Goal: Task Accomplishment & Management: Use online tool/utility

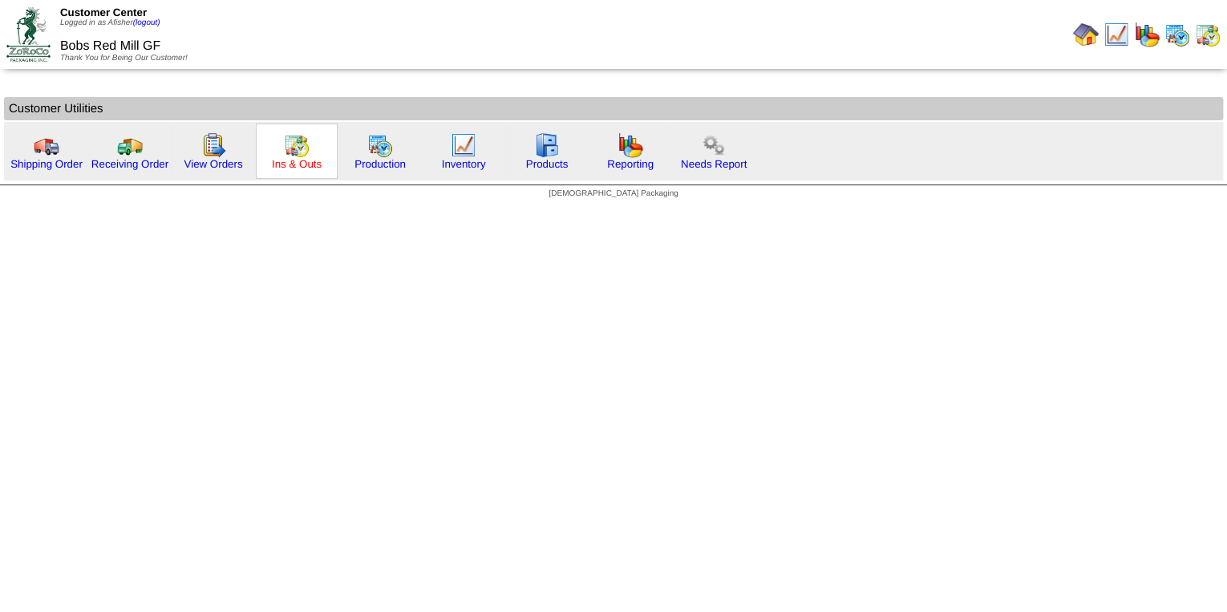
click at [311, 163] on link "Ins & Outs" at bounding box center [297, 164] width 50 height 12
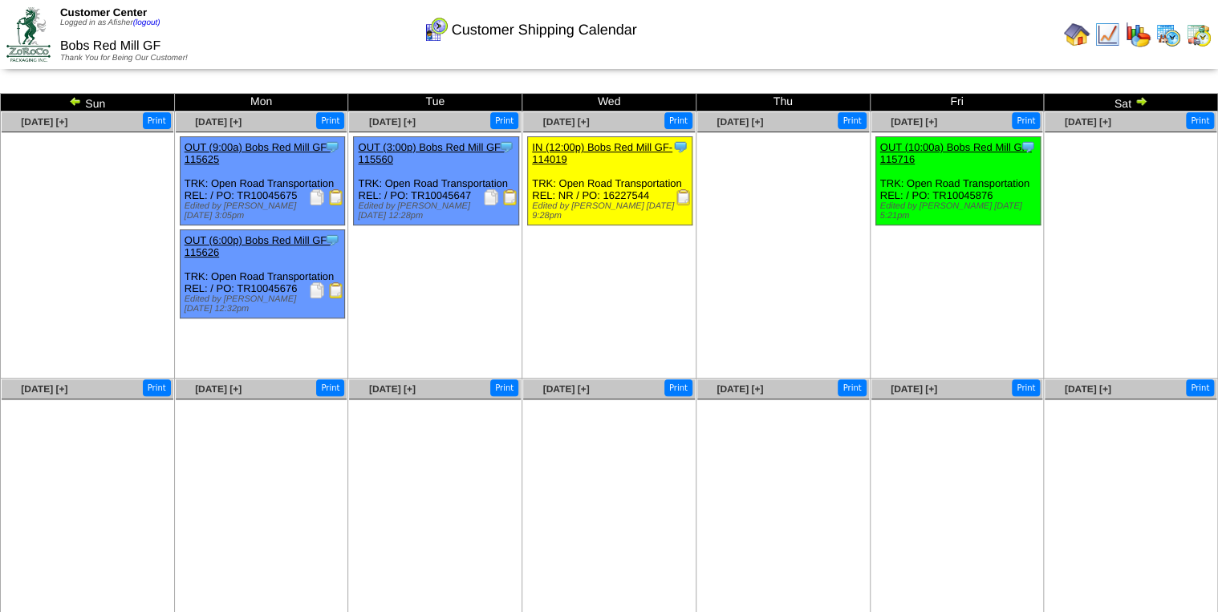
click at [679, 201] on img at bounding box center [683, 197] width 16 height 16
click at [1066, 43] on img at bounding box center [1077, 35] width 26 height 26
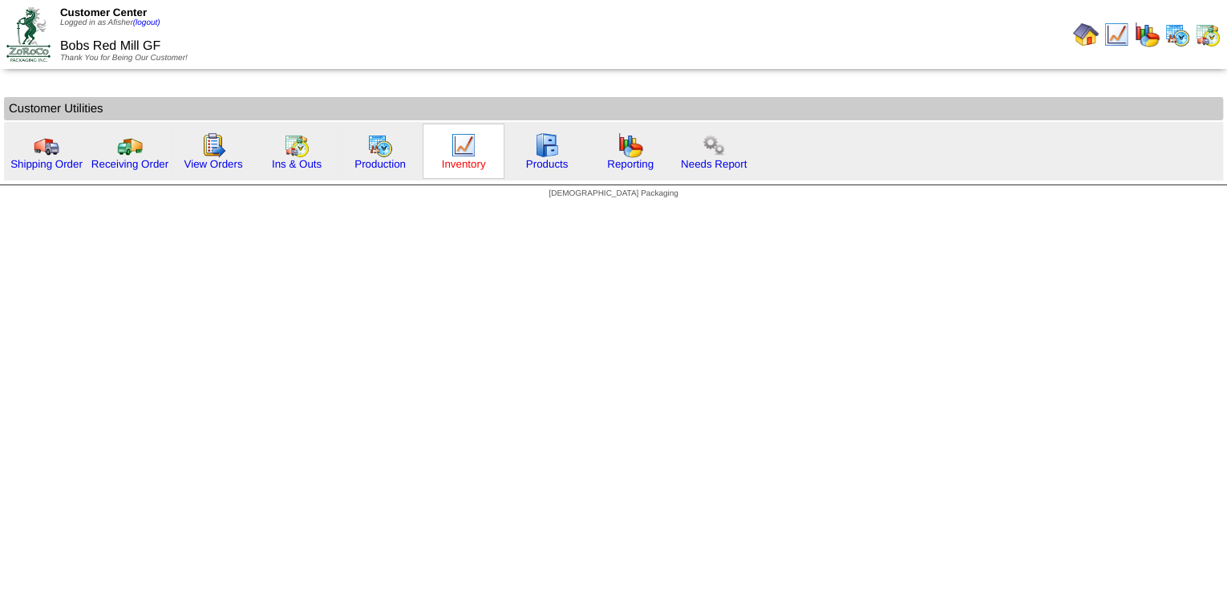
click at [448, 165] on link "Inventory" at bounding box center [464, 164] width 44 height 12
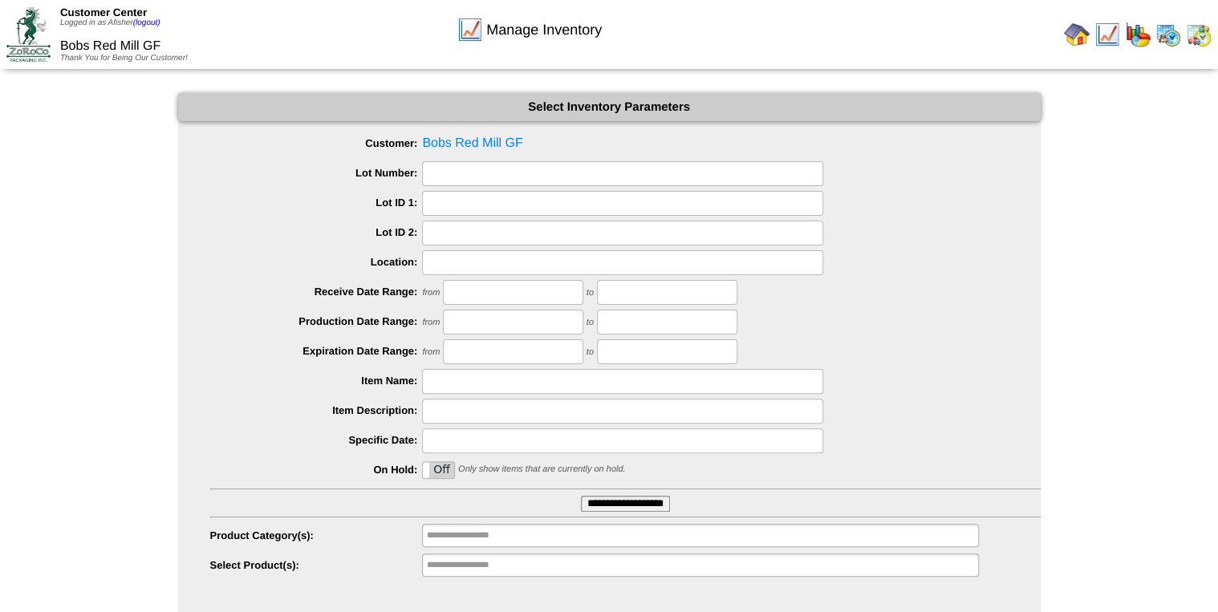
click at [622, 503] on input "**********" at bounding box center [625, 504] width 89 height 16
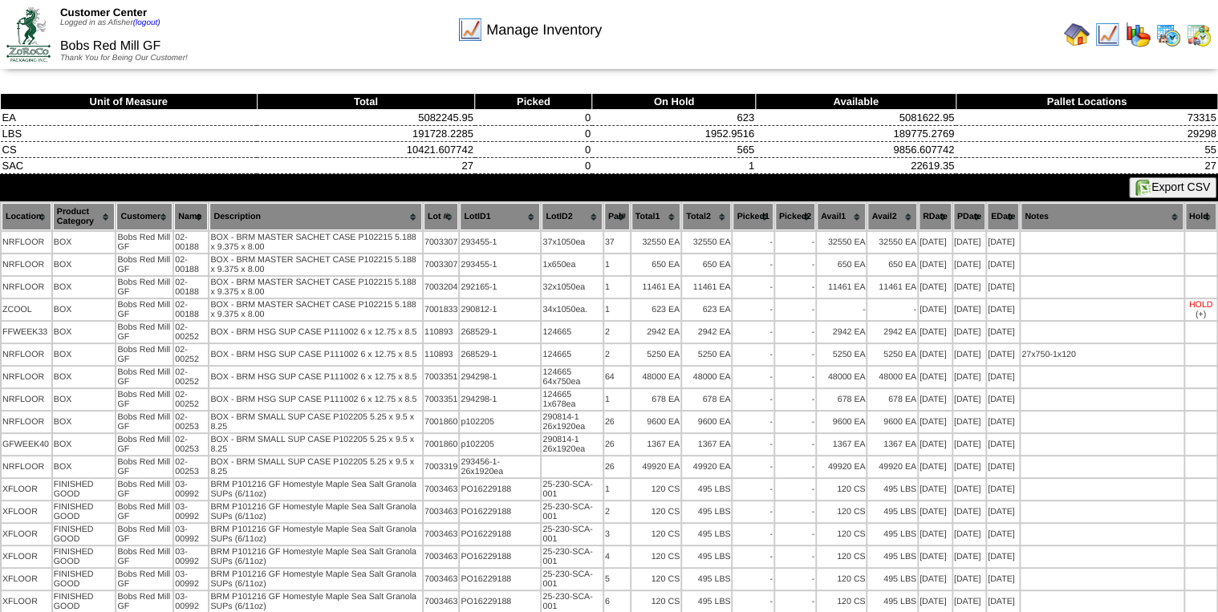
click at [1066, 43] on img at bounding box center [1077, 35] width 26 height 26
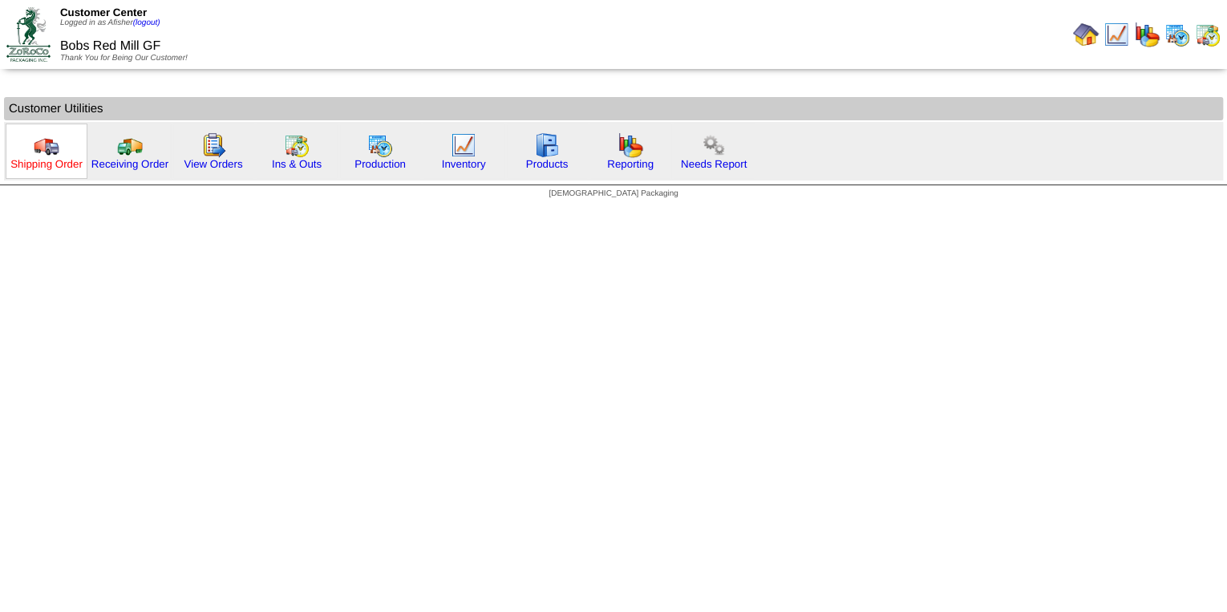
click at [55, 164] on link "Shipping Order" at bounding box center [46, 164] width 72 height 12
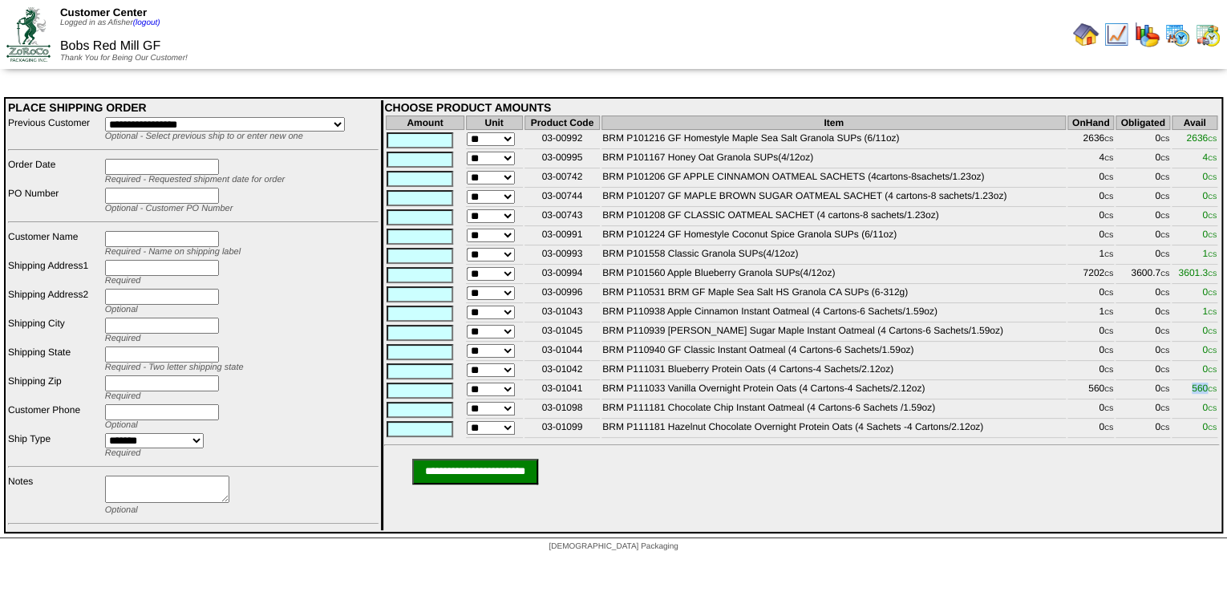
drag, startPoint x: 1190, startPoint y: 395, endPoint x: 1206, endPoint y: 391, distance: 15.8
click at [1206, 391] on span "560 CS" at bounding box center [1204, 388] width 25 height 11
